Goal: Task Accomplishment & Management: Manage account settings

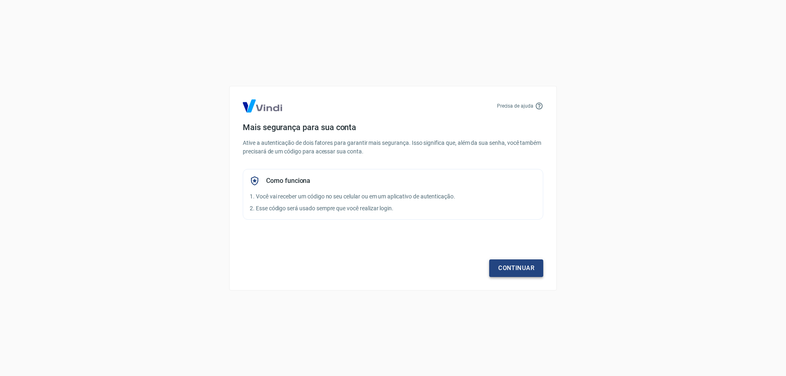
click at [522, 271] on link "Continuar" at bounding box center [516, 268] width 54 height 17
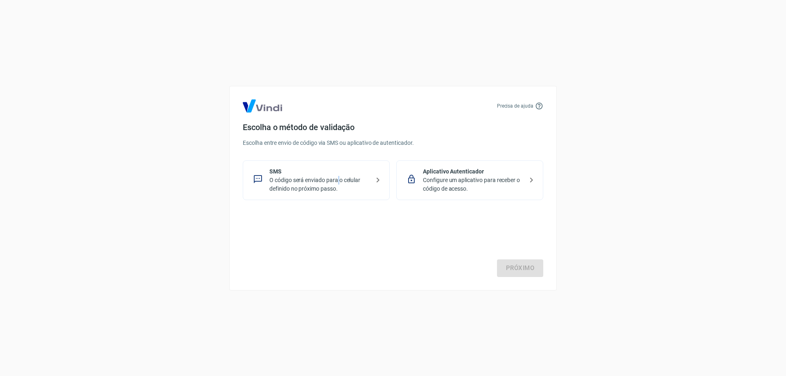
click at [339, 182] on p "O código será enviado para o celular definido no próximo passo." at bounding box center [319, 184] width 100 height 17
click at [520, 263] on link "Próximo" at bounding box center [520, 268] width 46 height 17
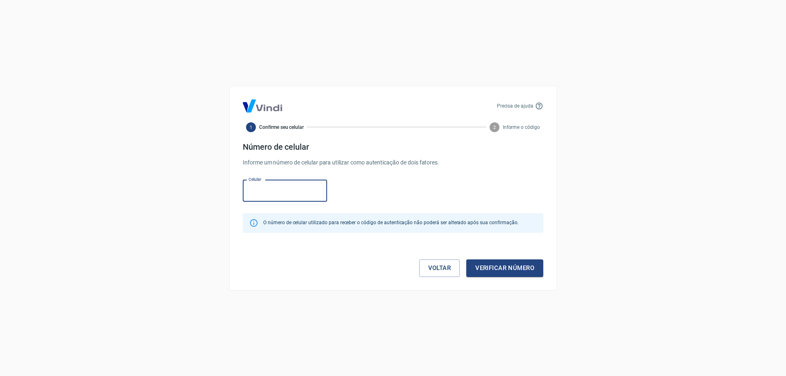
click at [303, 191] on input "Celular" at bounding box center [285, 191] width 84 height 22
type input "[PHONE_NUMBER]"
click at [501, 269] on button "Verificar número" at bounding box center [504, 268] width 77 height 17
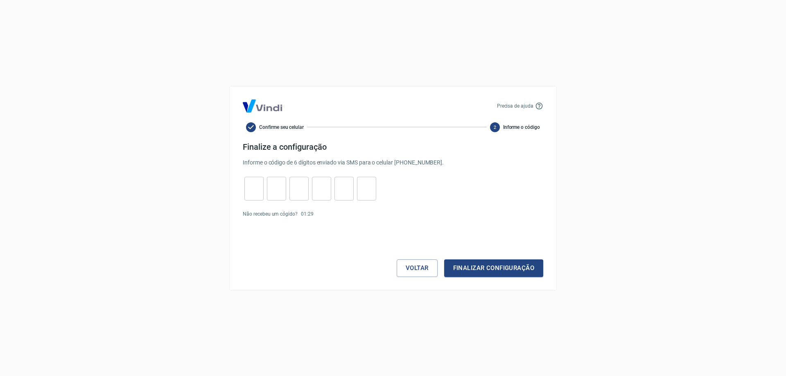
click at [248, 192] on input "tel" at bounding box center [253, 189] width 19 height 18
type input "1"
type input "4"
type input "9"
type input "5"
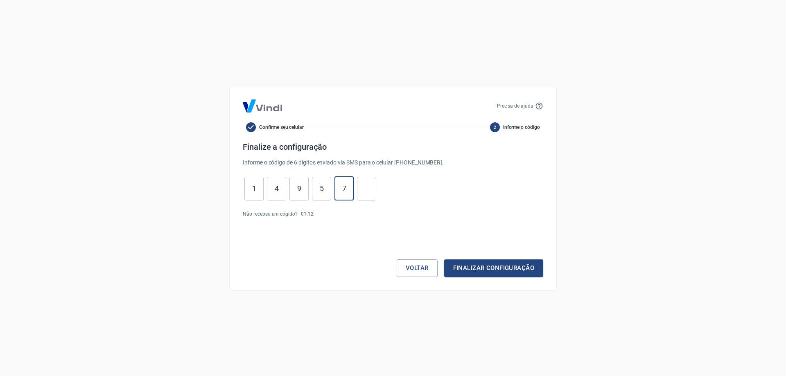
type input "7"
type input "2"
click at [499, 264] on button "Finalizar configuração" at bounding box center [493, 268] width 99 height 17
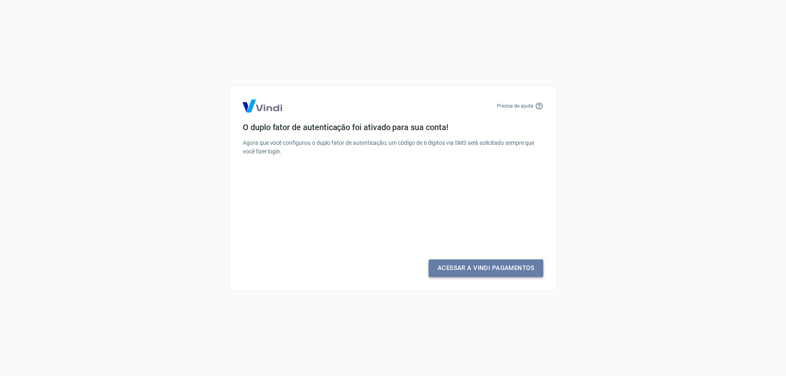
click at [506, 272] on link "Acessar a Vindi Pagamentos" at bounding box center [486, 268] width 115 height 17
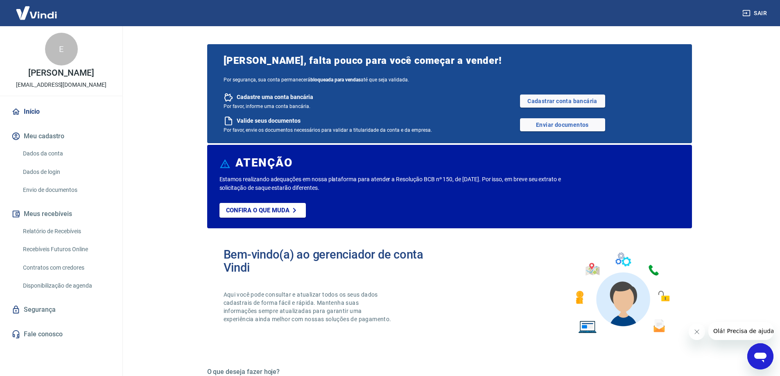
click at [139, 198] on main "[PERSON_NAME], falta pouco para você começar a vender! Por segurança, sua conta…" at bounding box center [449, 201] width 661 height 350
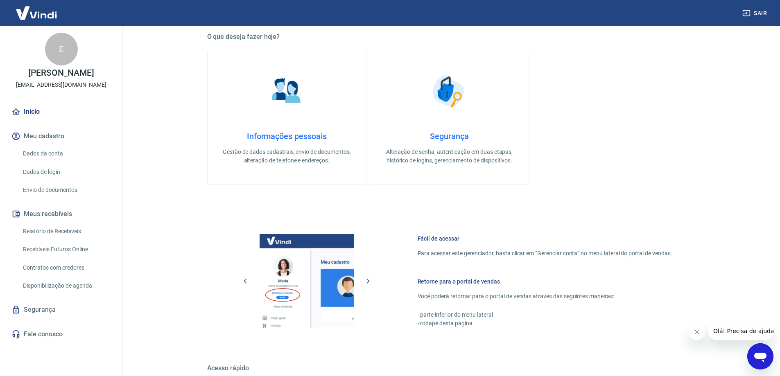
scroll to position [447, 0]
